Goal: Find specific page/section: Find specific page/section

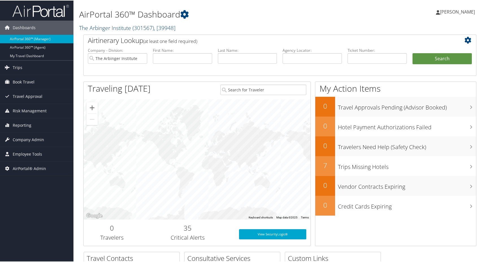
click at [133, 28] on link "The Arbinger Institute ( 301567 ) , [ 39948 ]" at bounding box center [127, 27] width 96 height 8
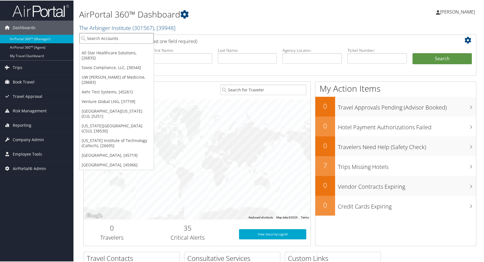
click at [130, 34] on input "search" at bounding box center [116, 38] width 74 height 10
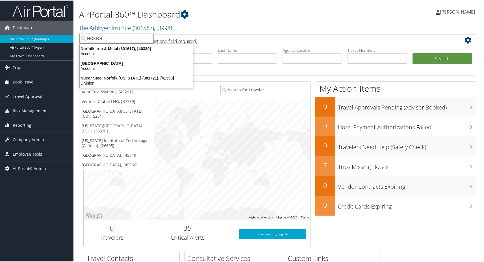
type input "[GEOGRAPHIC_DATA]"
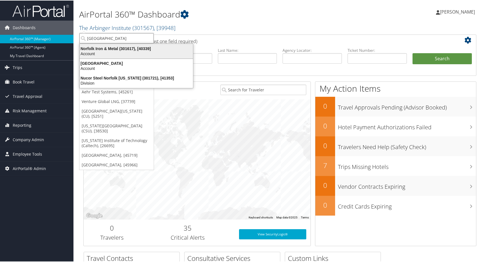
click at [124, 49] on div "Norfolk Iron & Metal (301617), [40339]" at bounding box center [136, 48] width 120 height 5
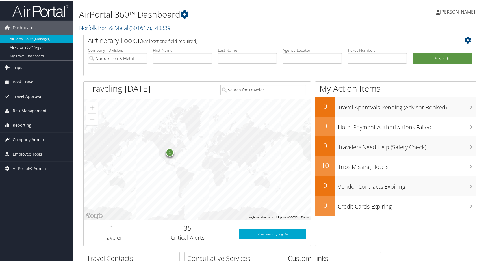
click at [24, 138] on span "Company Admin" at bounding box center [28, 139] width 31 height 14
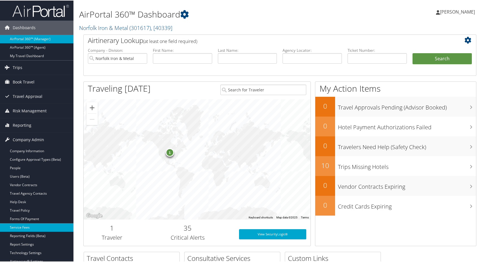
click at [30, 225] on link "Service Fees" at bounding box center [37, 227] width 74 height 8
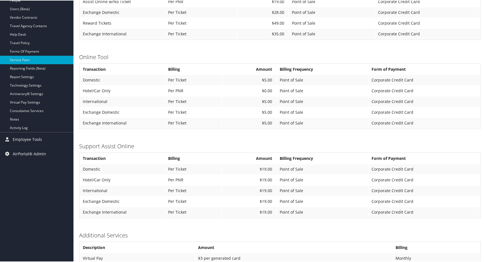
scroll to position [149, 0]
